Goal: Transaction & Acquisition: Purchase product/service

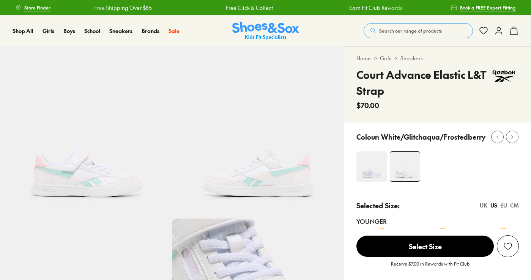
select select "*"
click at [387, 29] on span "Search our range of products" at bounding box center [410, 30] width 63 height 7
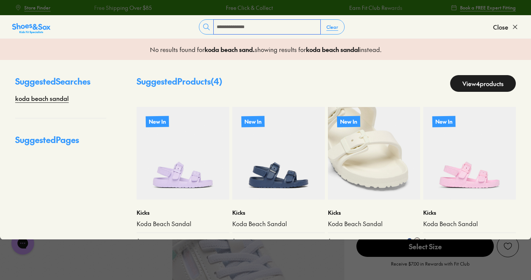
scroll to position [17, 0]
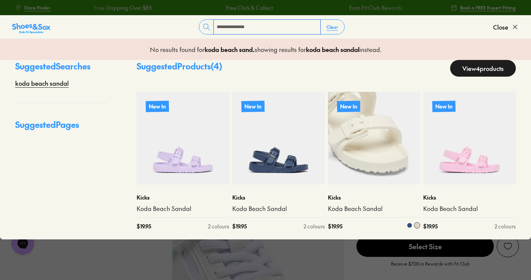
type input "**********"
click at [377, 130] on img at bounding box center [374, 138] width 93 height 93
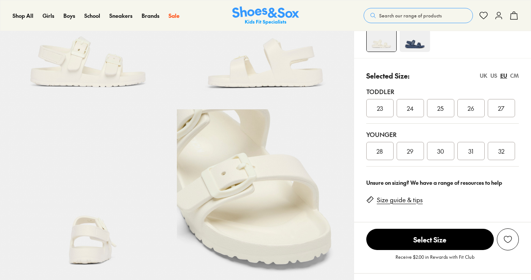
select select "*"
click at [484, 78] on div "UK" at bounding box center [484, 76] width 8 height 8
